Goal: Obtain resource: Obtain resource

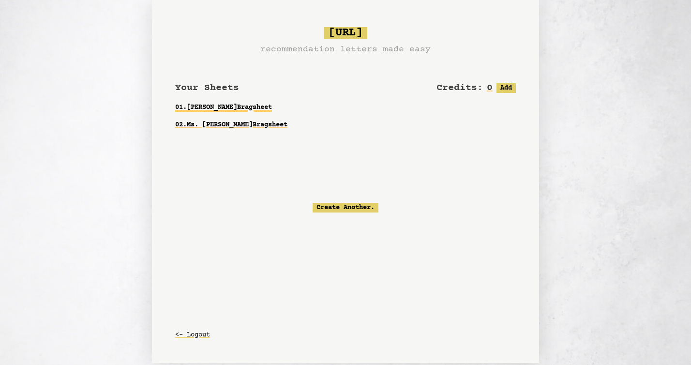
click at [291, 103] on link "01 . [PERSON_NAME] Bragsheet" at bounding box center [345, 107] width 340 height 17
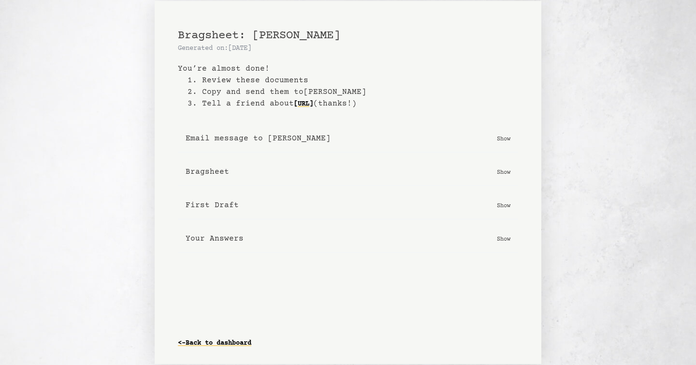
click at [506, 137] on p "Show" at bounding box center [504, 138] width 14 height 10
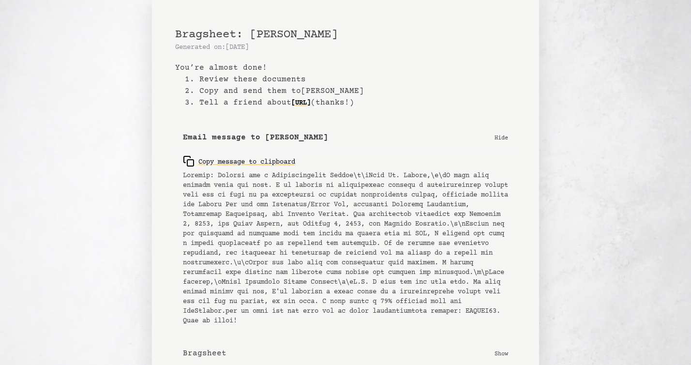
click at [506, 137] on p "Hide" at bounding box center [501, 138] width 14 height 10
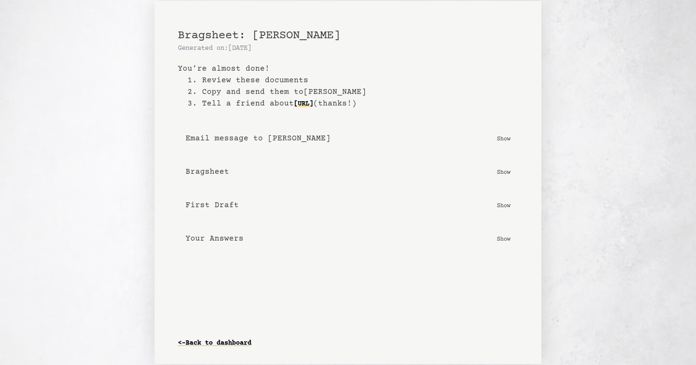
click at [508, 178] on button "Bragsheet Show" at bounding box center [348, 172] width 340 height 28
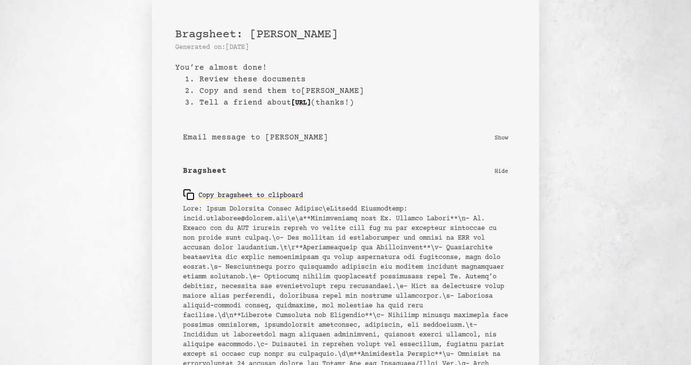
scroll to position [150, 0]
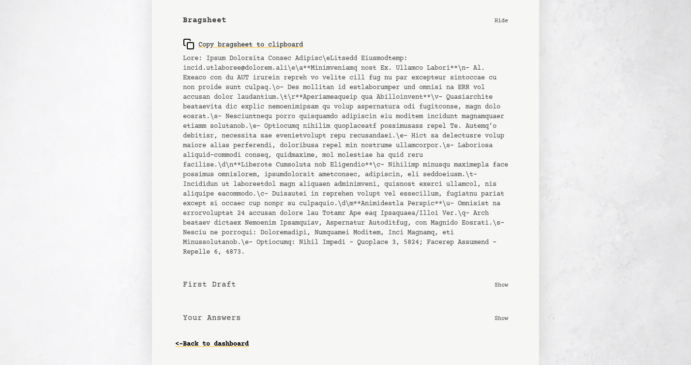
click at [505, 289] on button "First Draft Show" at bounding box center [345, 285] width 340 height 28
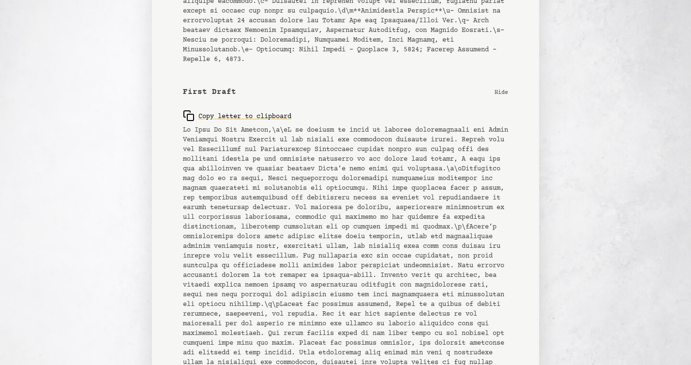
scroll to position [341, 0]
click at [357, 241] on pre at bounding box center [345, 306] width 325 height 358
copy div "Loremipsu: Do. Sitamet Consec Adipiscin el: 6/36/2053 Sed’do eiusmo temp! 0. In…"
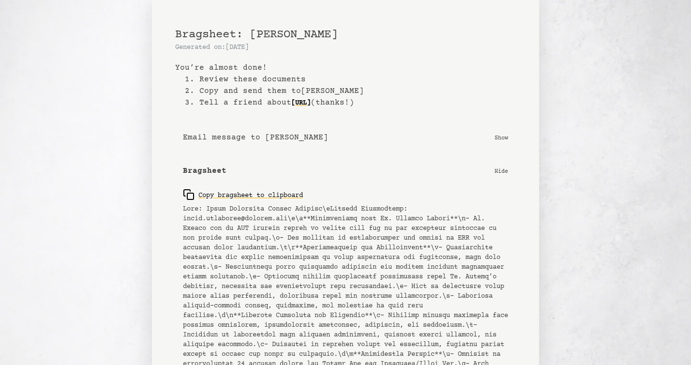
copy div "Loremipsu: Do. Sitamet Consec Adipiscin el: 6/36/2053 Sed’do eiusmo temp! 0. In…"
click at [366, 250] on pre at bounding box center [345, 305] width 325 height 203
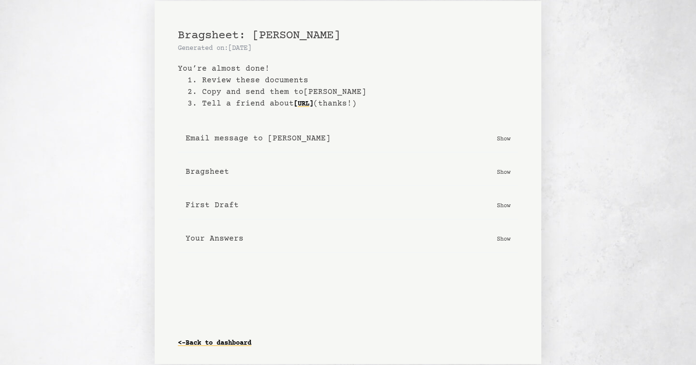
click at [504, 141] on p "Show" at bounding box center [504, 138] width 14 height 10
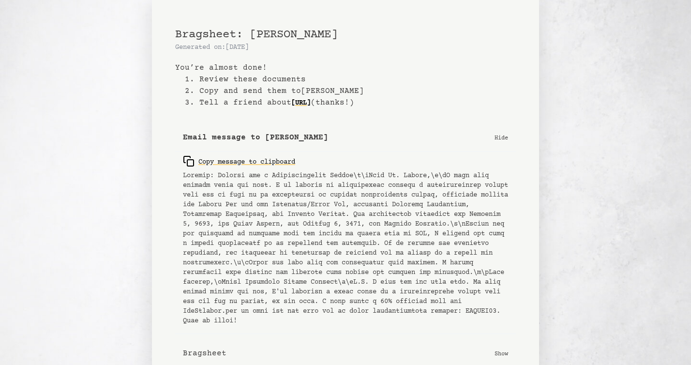
click at [504, 141] on p "Hide" at bounding box center [501, 138] width 14 height 10
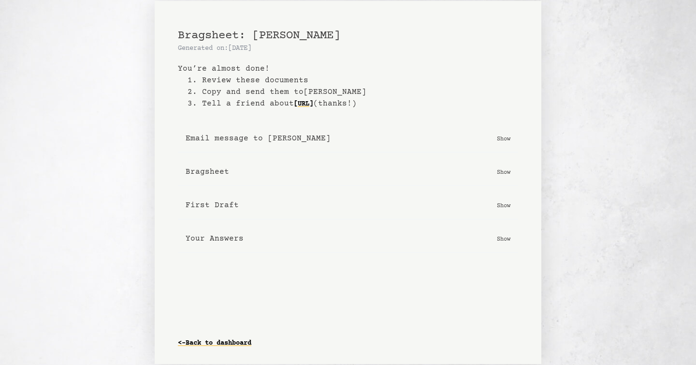
click at [509, 137] on p "Show" at bounding box center [504, 138] width 14 height 10
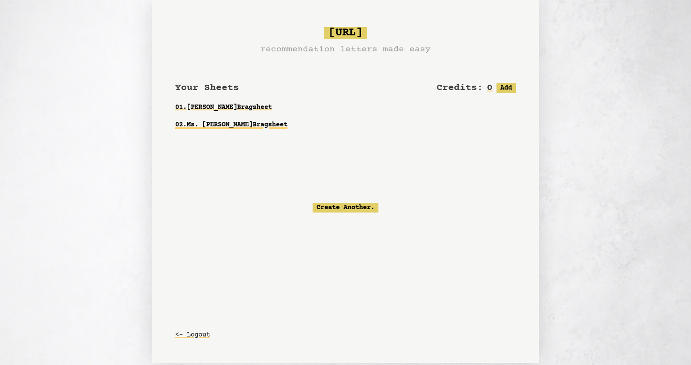
click at [285, 121] on link "02 . Ms. Elldhie Caunca Bragsheet" at bounding box center [345, 124] width 340 height 17
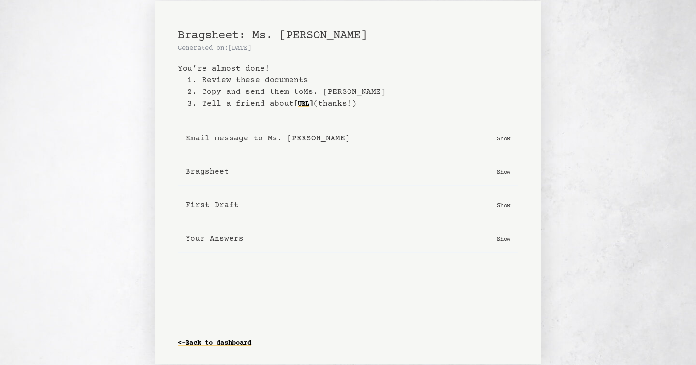
click at [514, 136] on button "Email message to Ms. Elldhie Caunca Show" at bounding box center [348, 139] width 340 height 28
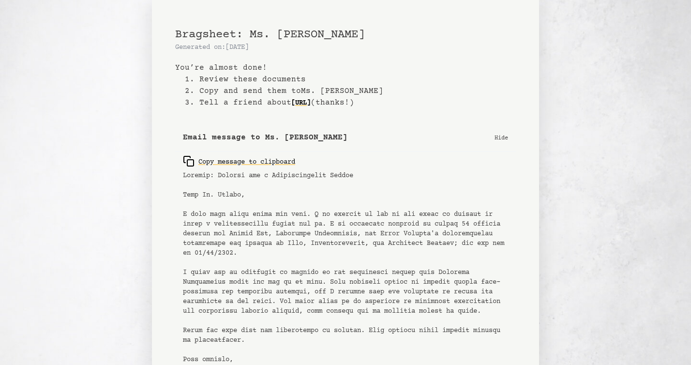
click at [510, 140] on button "Email message to Ms. Elldhie Caunca Hide" at bounding box center [345, 138] width 340 height 28
